Goal: Task Accomplishment & Management: Complete application form

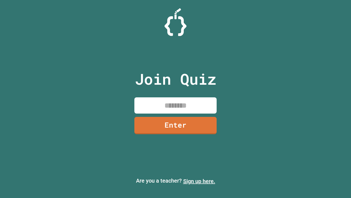
click at [199, 181] on link "Sign up here." at bounding box center [199, 181] width 32 height 7
